Goal: Task Accomplishment & Management: Manage account settings

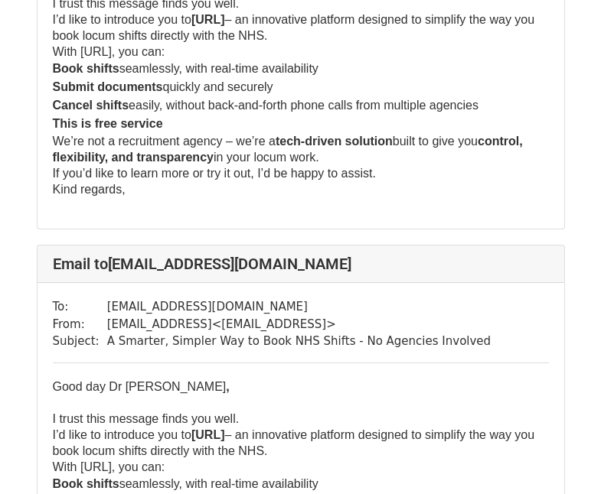
scroll to position [1122, 0]
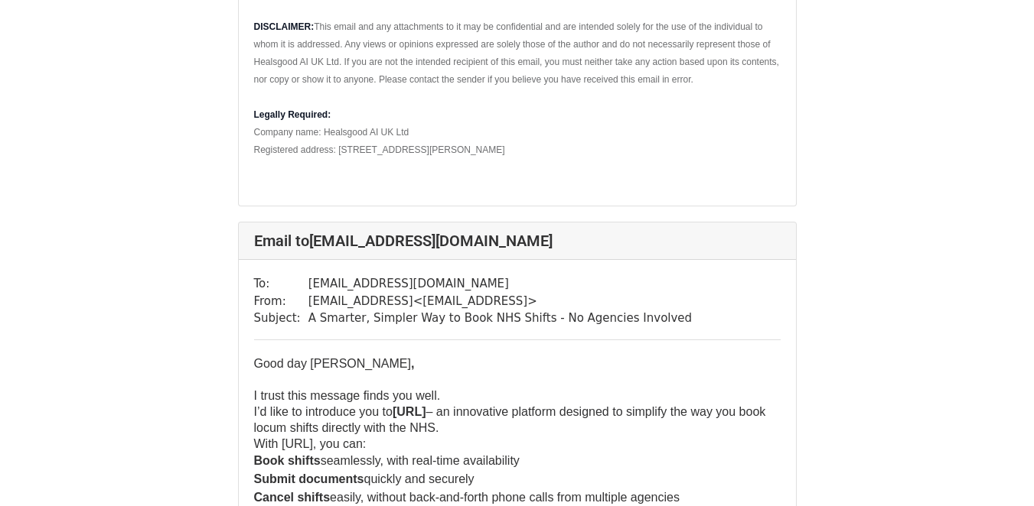
scroll to position [941, 0]
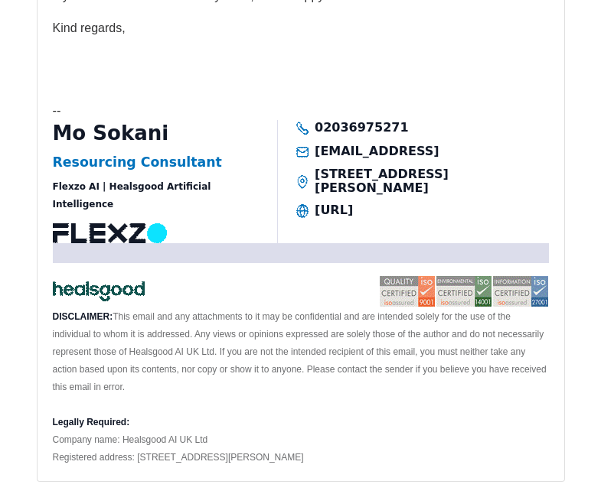
scroll to position [4795, 0]
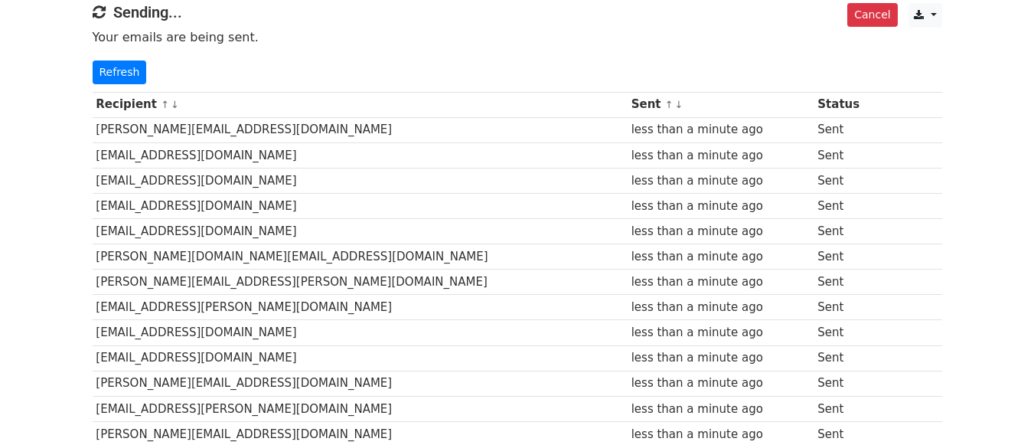
scroll to position [144, 0]
